Goal: Register for event/course

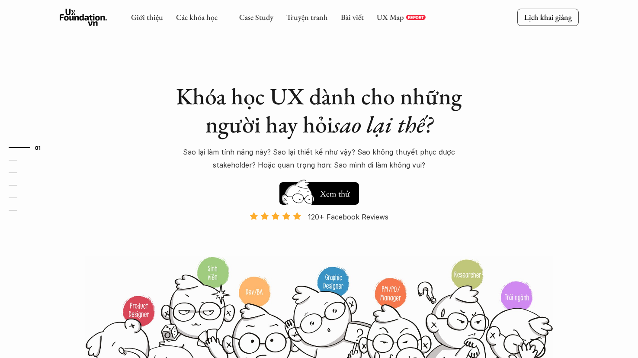
click at [328, 200] on button "Hay thôi Xem thử" at bounding box center [320, 193] width 80 height 23
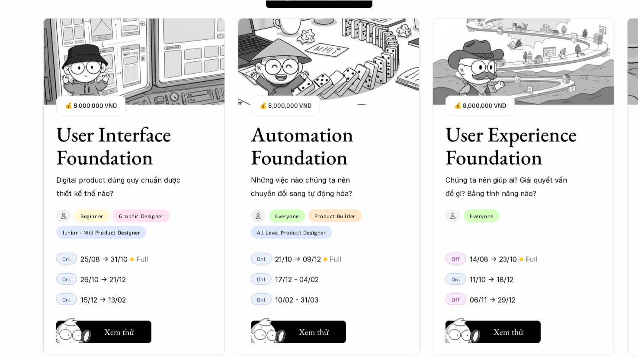
scroll to position [786, 0]
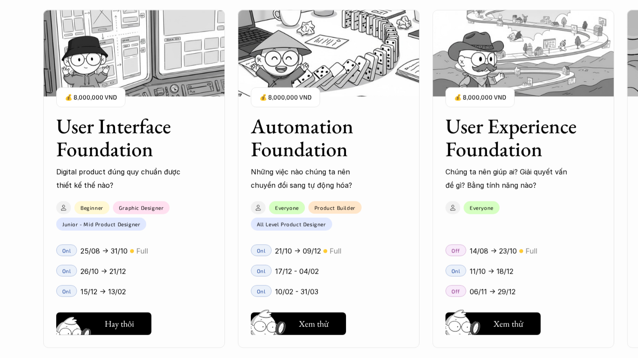
click at [101, 329] on button "Hay thôi Xem thử" at bounding box center [103, 324] width 95 height 23
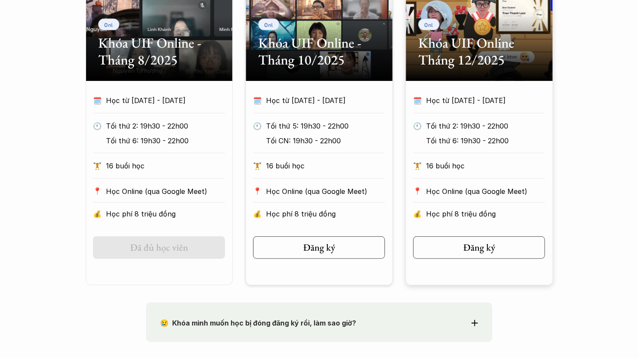
scroll to position [563, 0]
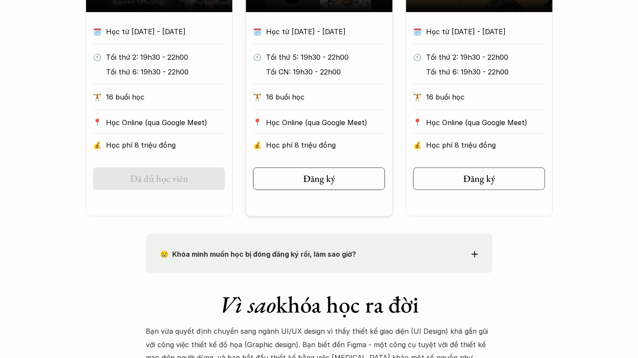
click at [194, 240] on div "😢 Khóa mình muốn học bị đóng đăng ký rồi, làm sao giờ? Chào bạn, Bọn mình rất t…" at bounding box center [319, 253] width 346 height 39
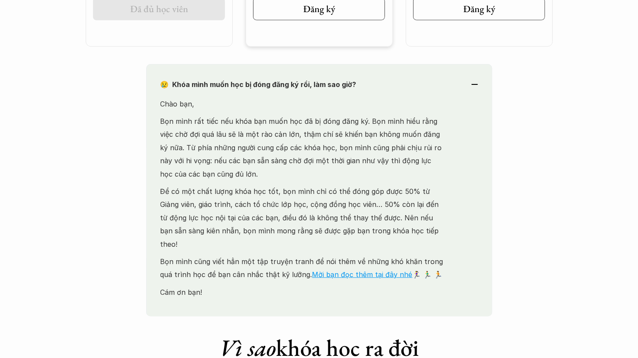
scroll to position [736, 0]
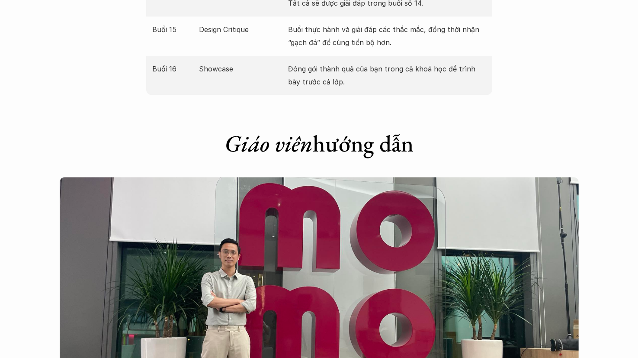
scroll to position [2164, 0]
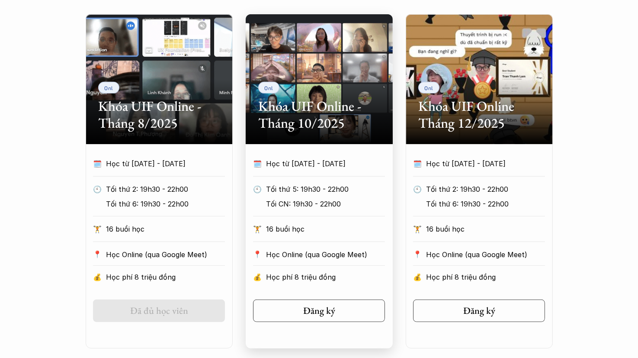
scroll to position [433, 0]
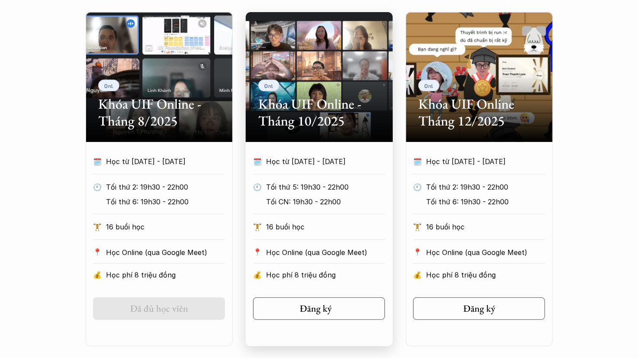
click at [325, 313] on h5 "Đăng ký" at bounding box center [316, 308] width 32 height 11
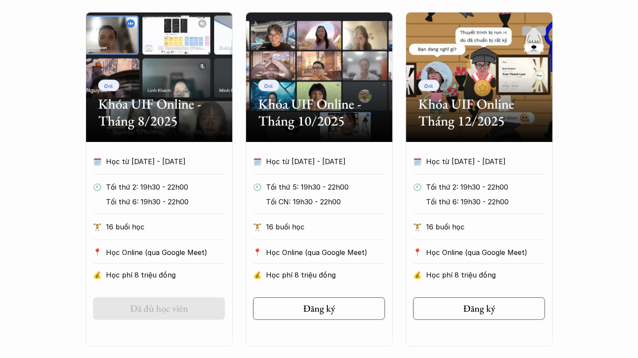
scroll to position [367, 0]
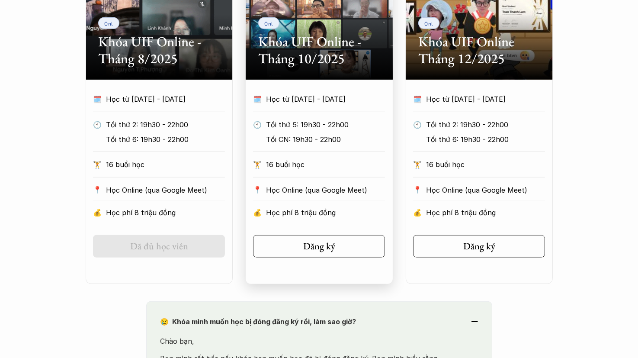
scroll to position [454, 0]
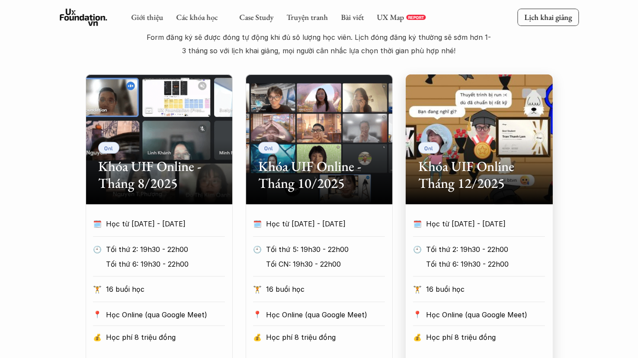
scroll to position [367, 0]
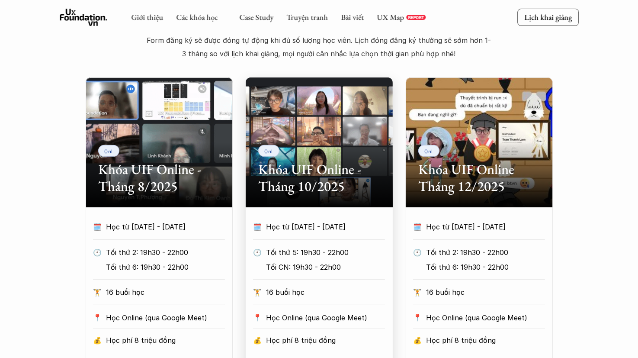
click at [349, 174] on h2 "Khóa UIF Online - Tháng 10/2025" at bounding box center [319, 177] width 121 height 33
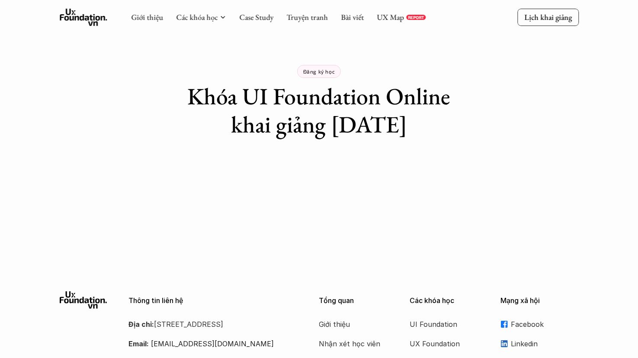
click at [134, 140] on div "Giới thiệu Các khóa học Case Study Truyện tranh Bài viết UX Map REPORT Lịch kha…" at bounding box center [319, 232] width 638 height 465
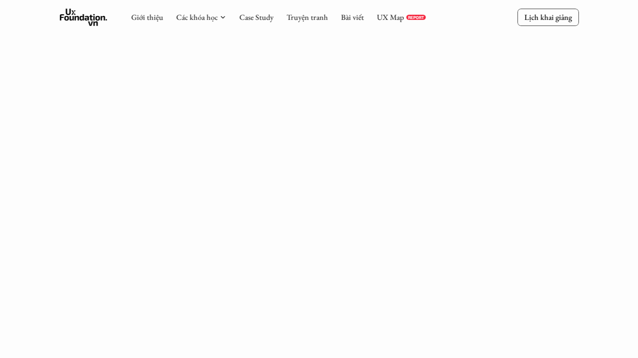
scroll to position [130, 0]
click at [138, 88] on div "Giới thiệu Các khóa học Case Study Truyện tranh Bài viết UX Map REPORT Lịch kha…" at bounding box center [319, 321] width 638 height 903
click at [16, 58] on div "Giới thiệu Các khóa học Case Study Truyện tranh Bài viết UX Map REPORT Lịch kha…" at bounding box center [319, 321] width 638 height 903
drag, startPoint x: 58, startPoint y: 140, endPoint x: 34, endPoint y: 89, distance: 56.0
click at [58, 140] on div "Giới thiệu Các khóa học Case Study Truyện tranh Bài viết UX Map REPORT Lịch kha…" at bounding box center [319, 321] width 638 height 903
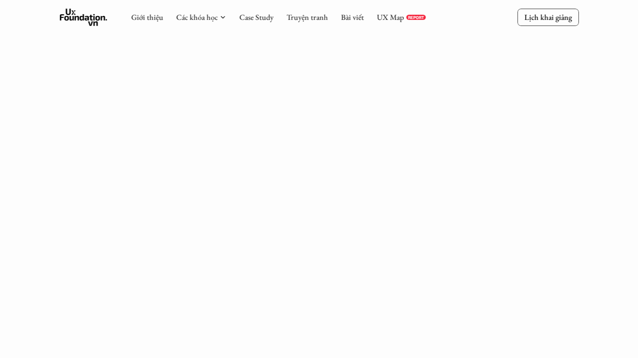
click at [46, 116] on div "Giới thiệu Các khóa học Case Study Truyện tranh Bài viết UX Map REPORT Lịch kha…" at bounding box center [319, 321] width 638 height 903
drag, startPoint x: 39, startPoint y: 90, endPoint x: 32, endPoint y: 76, distance: 15.7
click at [32, 76] on div "Giới thiệu Các khóa học Case Study Truyện tranh Bài viết UX Map REPORT Lịch kha…" at bounding box center [319, 321] width 638 height 903
click at [131, 154] on div "Giới thiệu Các khóa học Case Study Truyện tranh Bài viết UX Map REPORT Lịch kha…" at bounding box center [319, 321] width 638 height 903
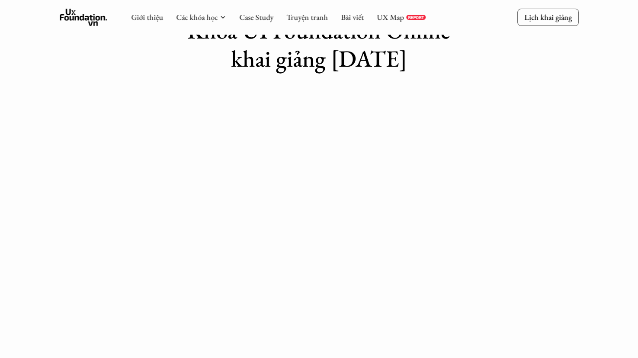
scroll to position [43, 0]
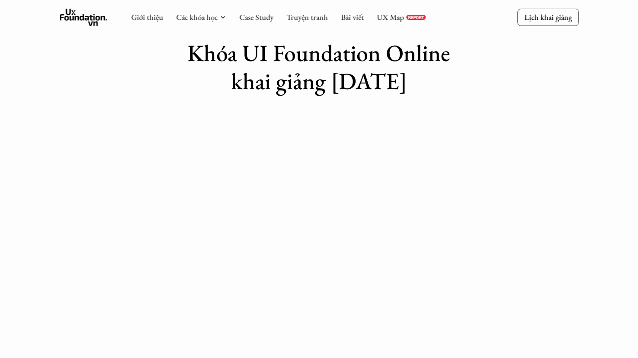
drag, startPoint x: 25, startPoint y: 179, endPoint x: 1, endPoint y: 118, distance: 65.8
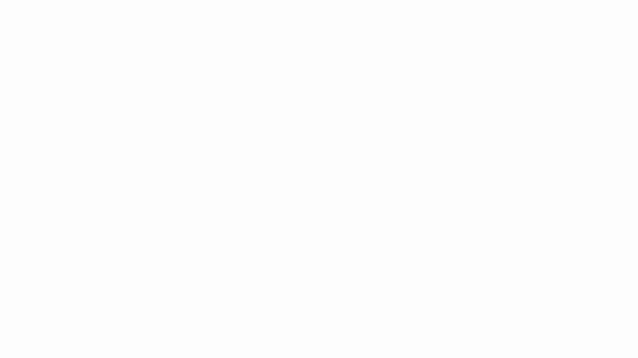
scroll to position [303, 0]
